Goal: Task Accomplishment & Management: Manage account settings

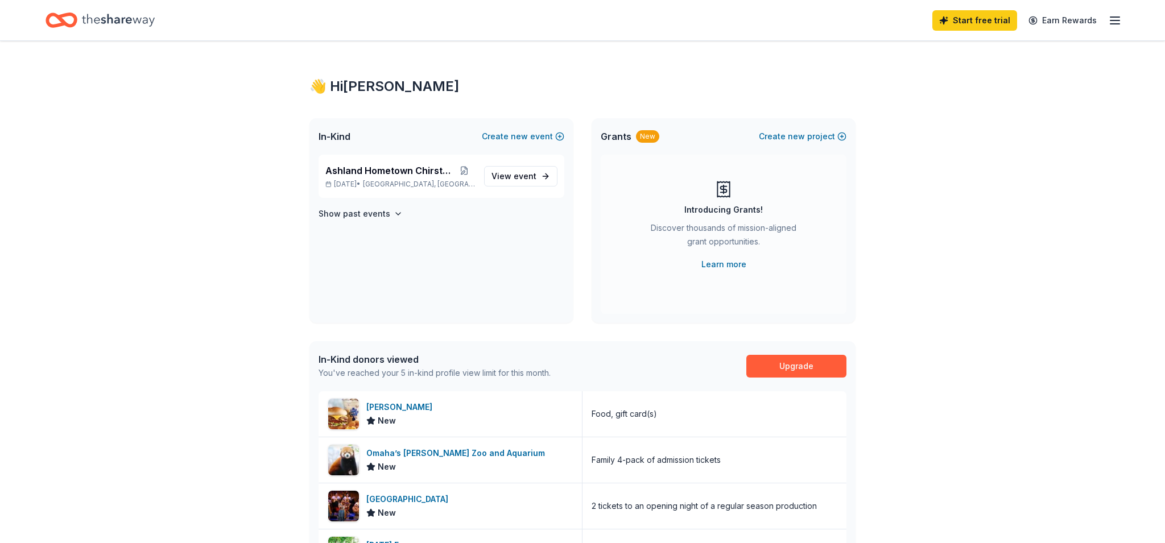
click at [1118, 18] on icon "button" at bounding box center [1115, 21] width 14 height 14
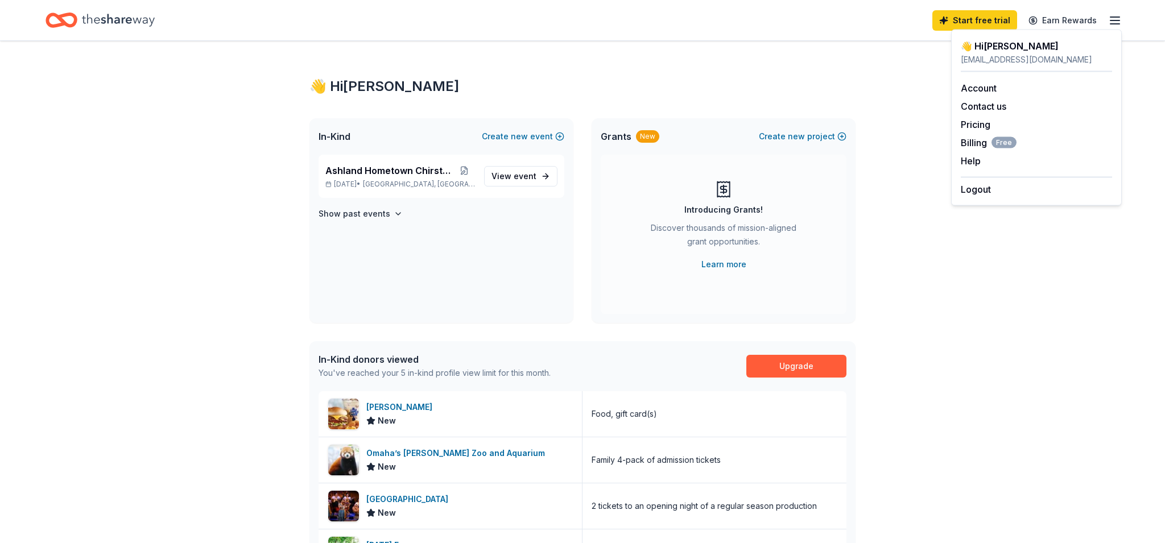
click at [995, 49] on div "👋 Hi [PERSON_NAME]" at bounding box center [1036, 46] width 151 height 14
click at [977, 90] on link "Account" at bounding box center [979, 87] width 36 height 11
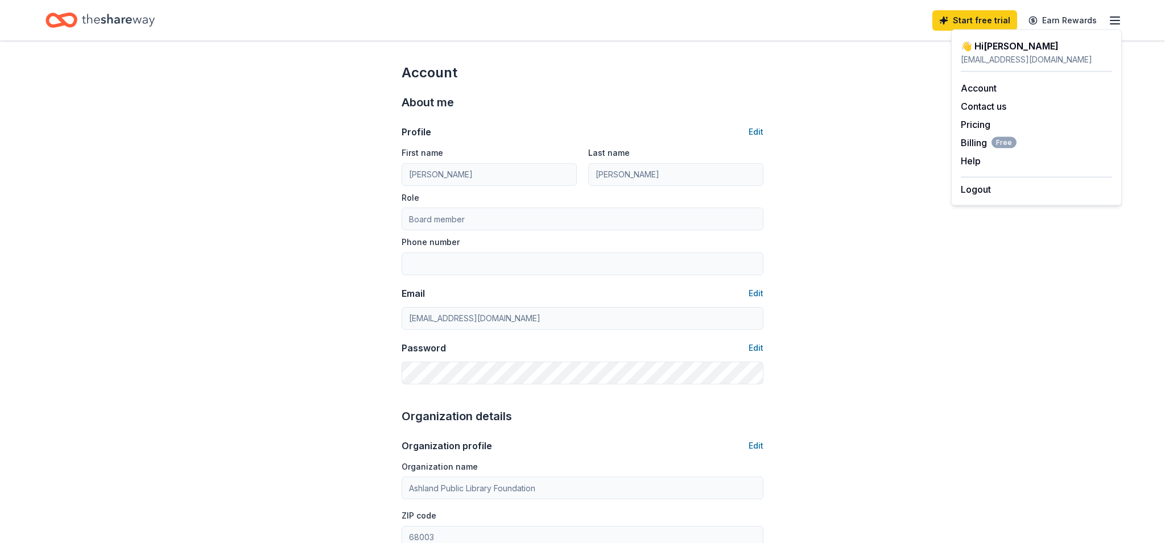
click at [929, 95] on div "Account About me Profile Edit First name [PERSON_NAME] Last name [PERSON_NAME] …" at bounding box center [582, 549] width 1165 height 1016
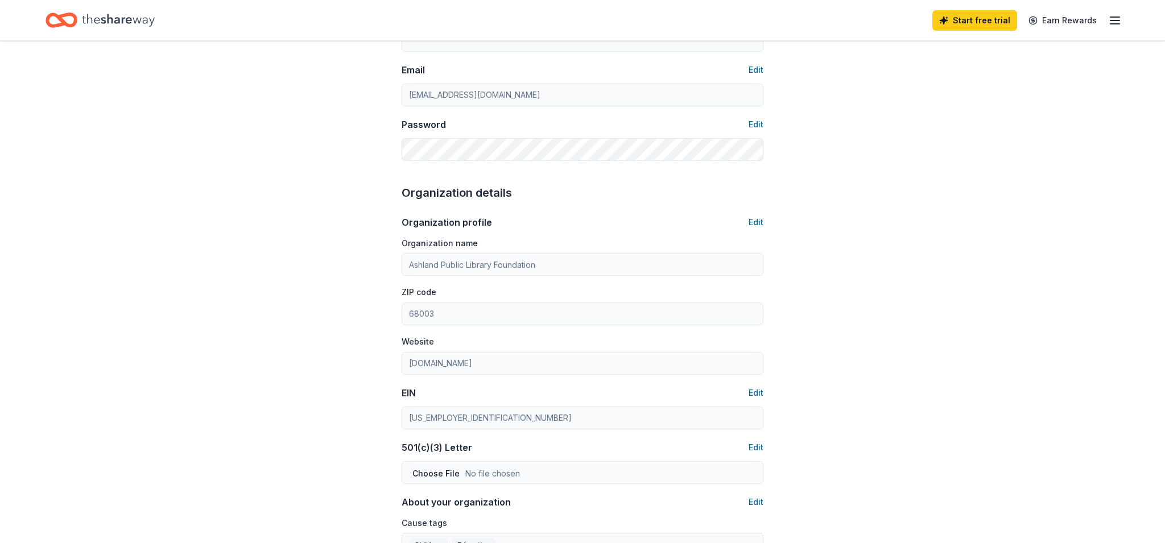
scroll to position [218, 0]
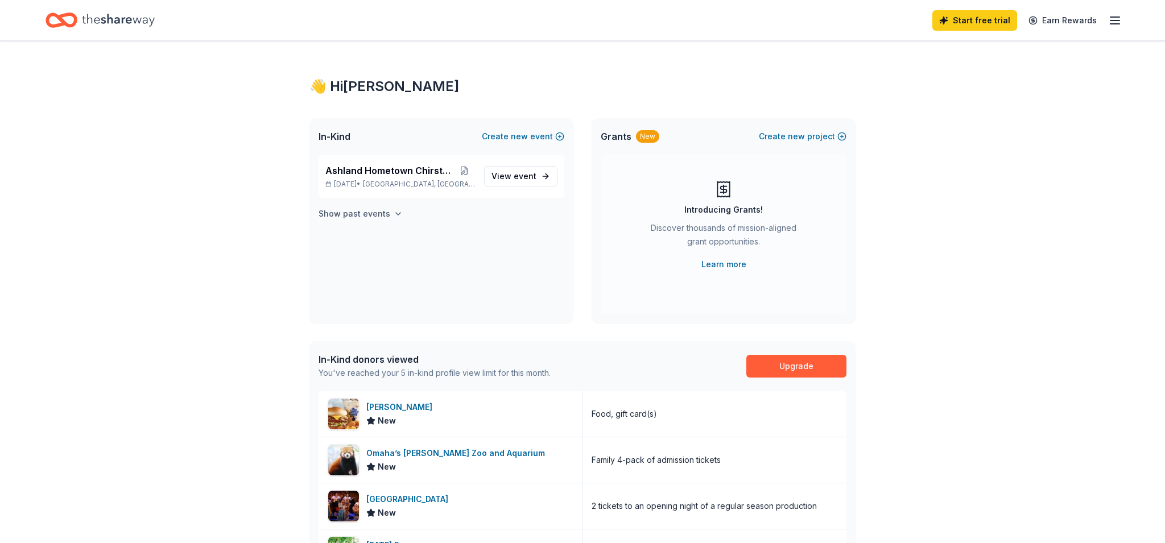
click at [379, 215] on h4 "Show past events" at bounding box center [355, 214] width 72 height 14
click at [801, 364] on link "Upgrade" at bounding box center [796, 366] width 100 height 23
